Goal: Task Accomplishment & Management: Complete application form

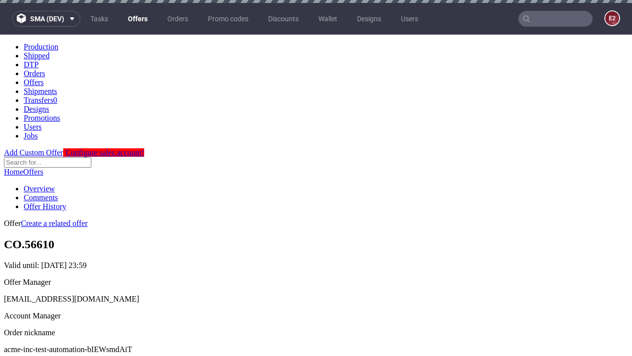
scroll to position [3, 0]
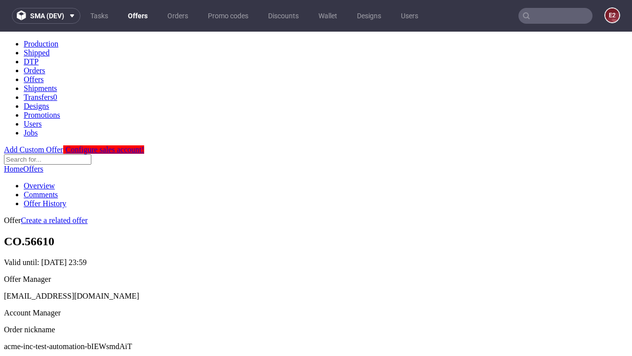
scroll to position [98, 0]
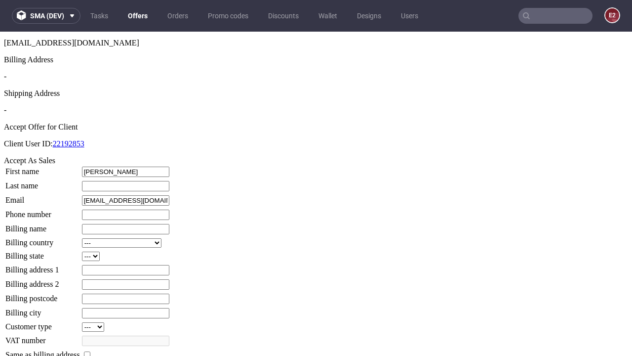
type input "[PERSON_NAME]"
type input "1509813888"
type input "[PERSON_NAME].[PERSON_NAME]"
select select "13"
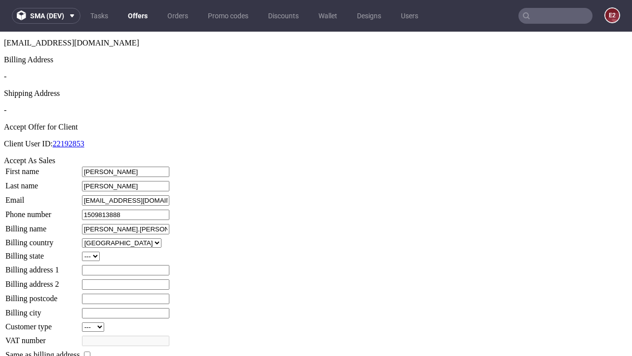
type input "[PERSON_NAME].[PERSON_NAME]"
type input "[GEOGRAPHIC_DATA]"
select select "132"
type input "[GEOGRAPHIC_DATA]"
type input "ZJ9 7JZ"
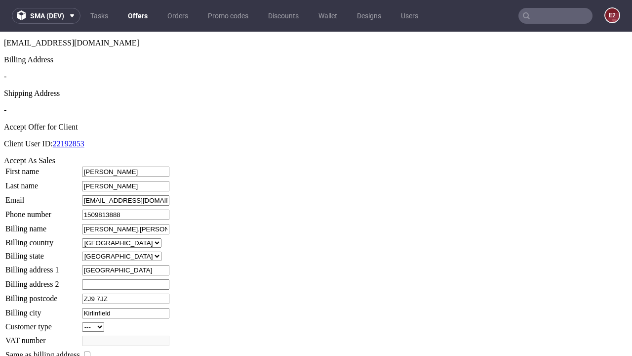
type input "Kirlinfield"
click at [90, 351] on input "checkbox" at bounding box center [87, 354] width 6 height 6
checkbox input "true"
type input "[PERSON_NAME].[PERSON_NAME]"
select select "13"
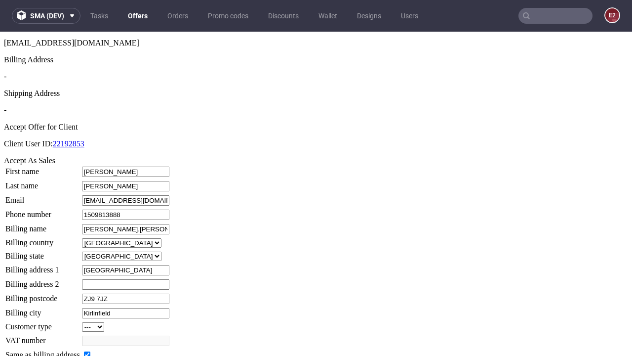
type input "[GEOGRAPHIC_DATA]"
type input "ZJ9 7JZ"
type input "Kirlinfield"
select select "132"
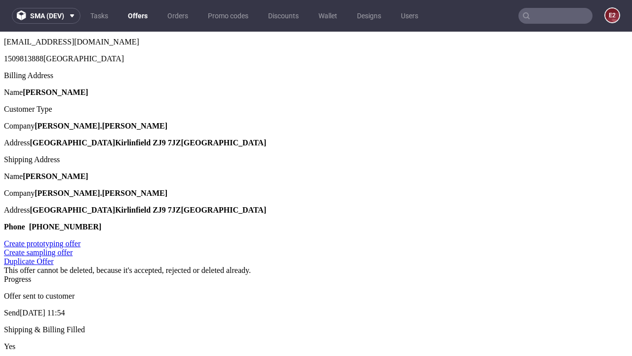
scroll to position [0, 0]
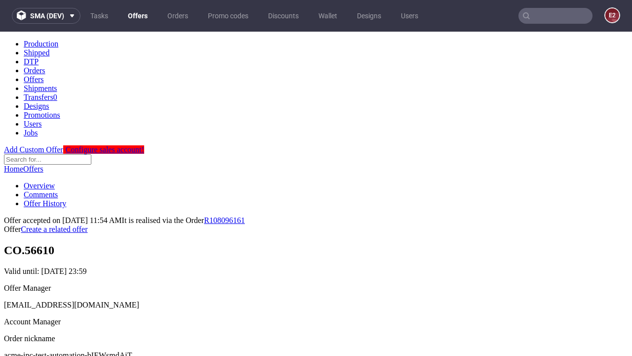
type input "[DATE]"
select select "12214305"
type input "In progress..."
